Goal: Information Seeking & Learning: Learn about a topic

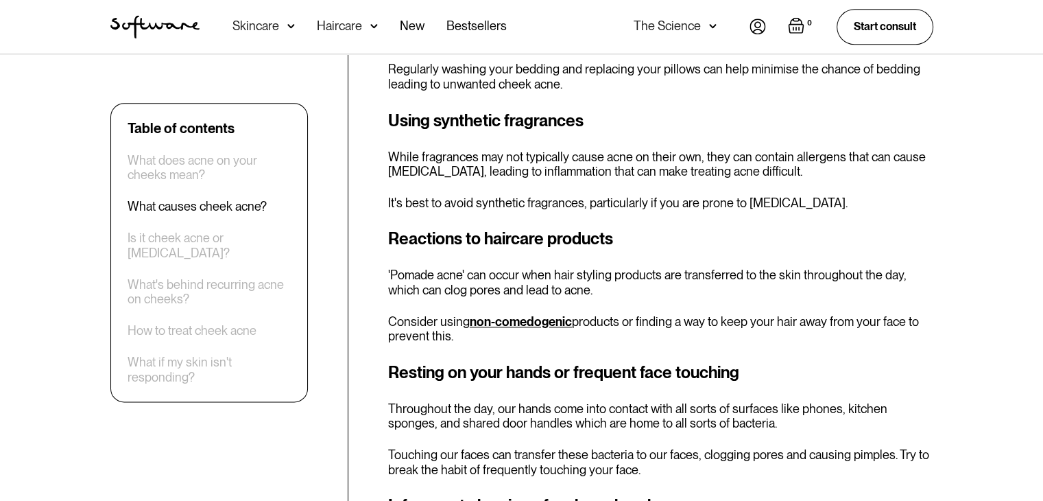
scroll to position [1646, 0]
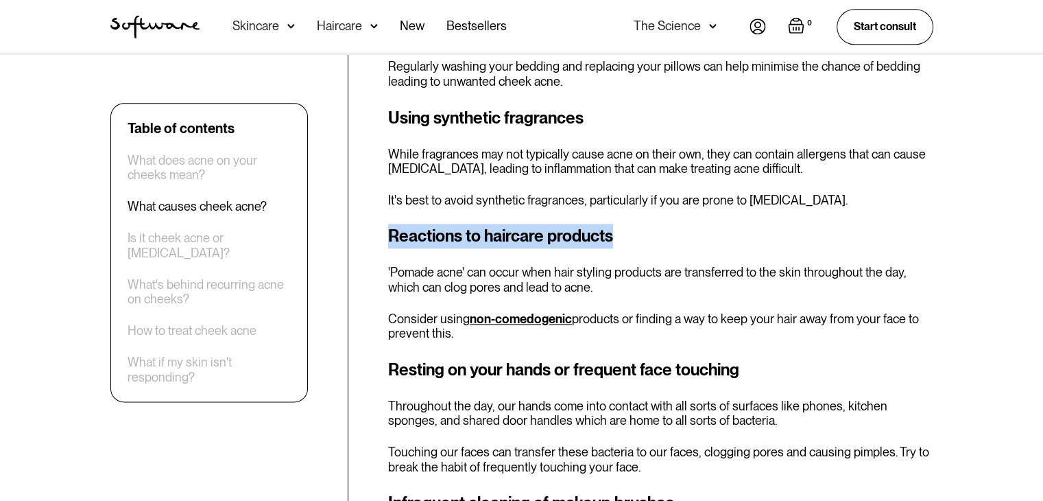
drag, startPoint x: 619, startPoint y: 234, endPoint x: 384, endPoint y: 232, distance: 234.6
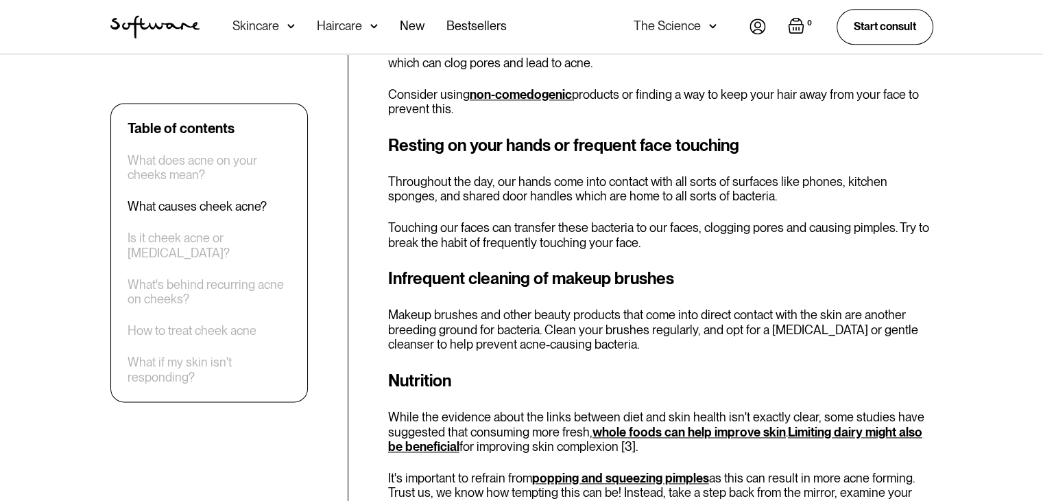
scroll to position [1921, 0]
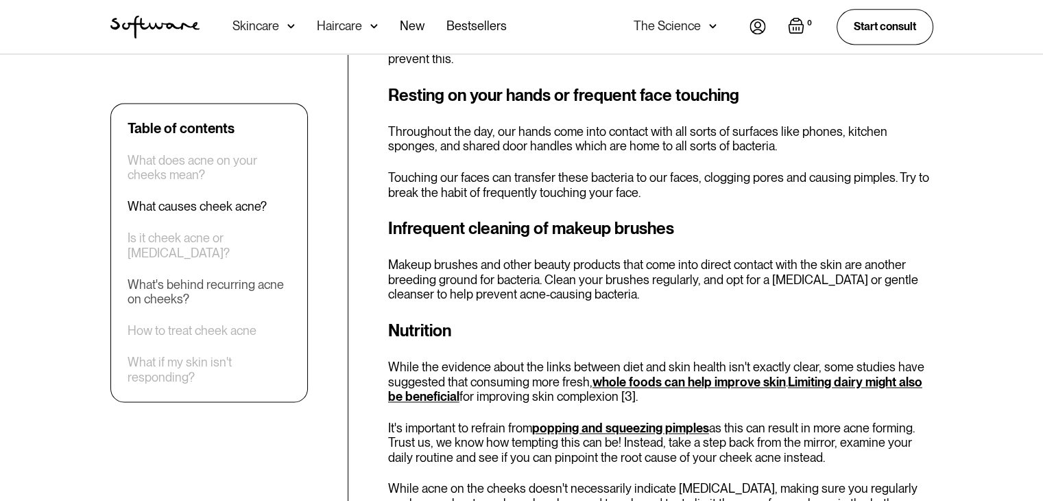
click at [178, 288] on div "What's behind recurring acne on cheeks?" at bounding box center [209, 291] width 163 height 29
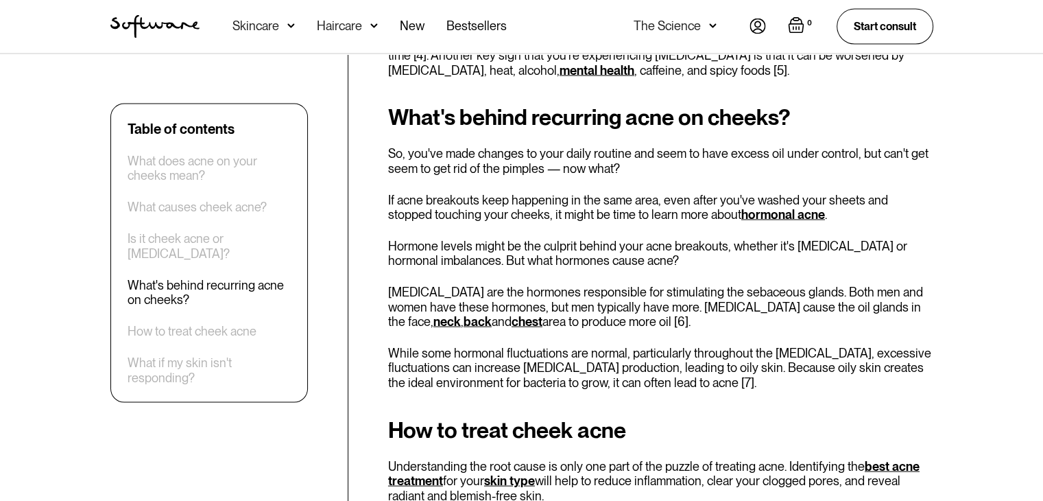
scroll to position [2666, 0]
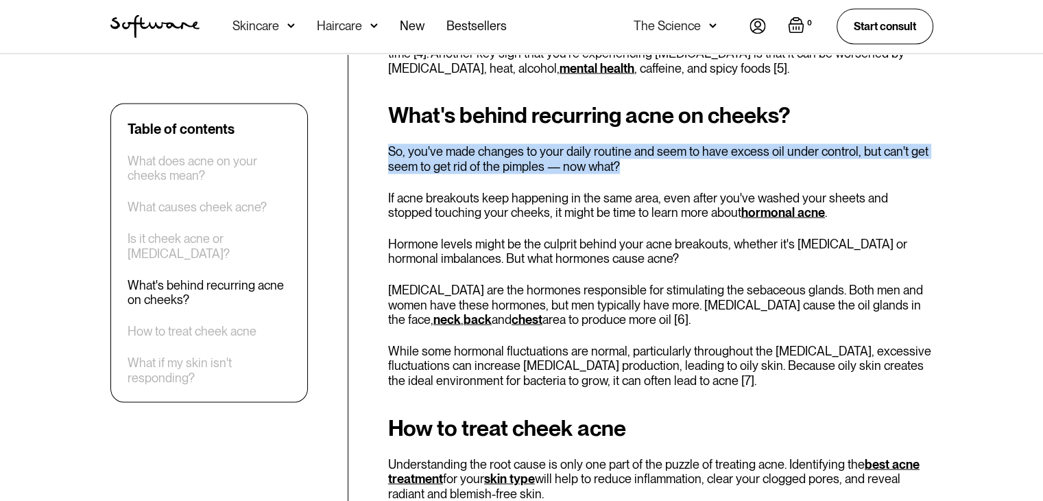
drag, startPoint x: 387, startPoint y: 152, endPoint x: 851, endPoint y: 165, distance: 464.6
click at [631, 171] on p "So, you've made changes to your daily routine and seem to have excess oil under…" at bounding box center [660, 158] width 545 height 29
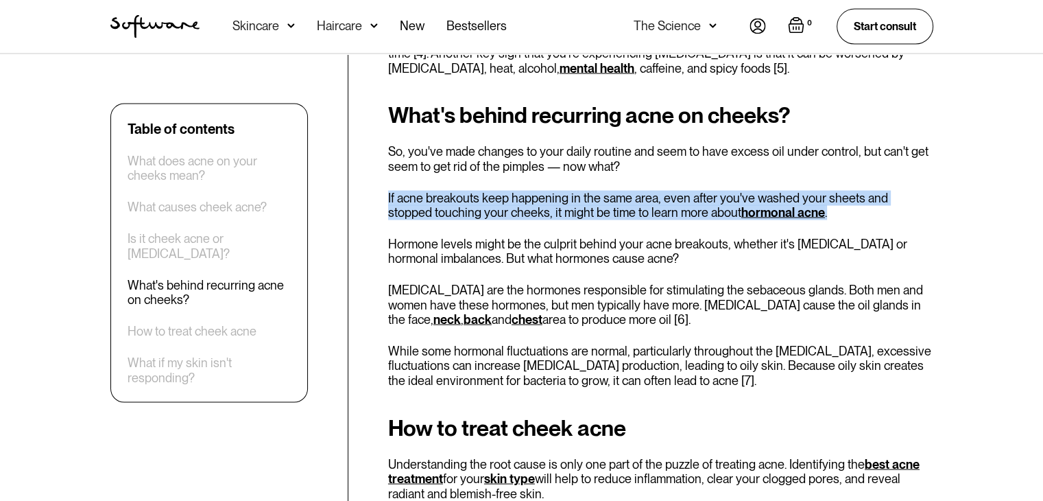
drag, startPoint x: 376, startPoint y: 199, endPoint x: 955, endPoint y: 211, distance: 579.1
click at [791, 215] on p "If acne breakouts keep happening in the same area, even after you've washed you…" at bounding box center [660, 205] width 545 height 29
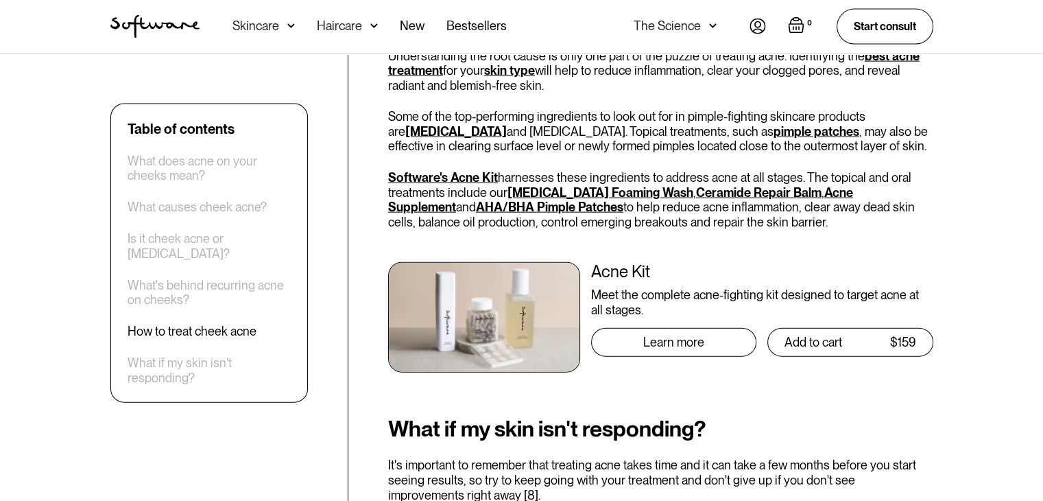
scroll to position [3078, 0]
